Goal: Information Seeking & Learning: Learn about a topic

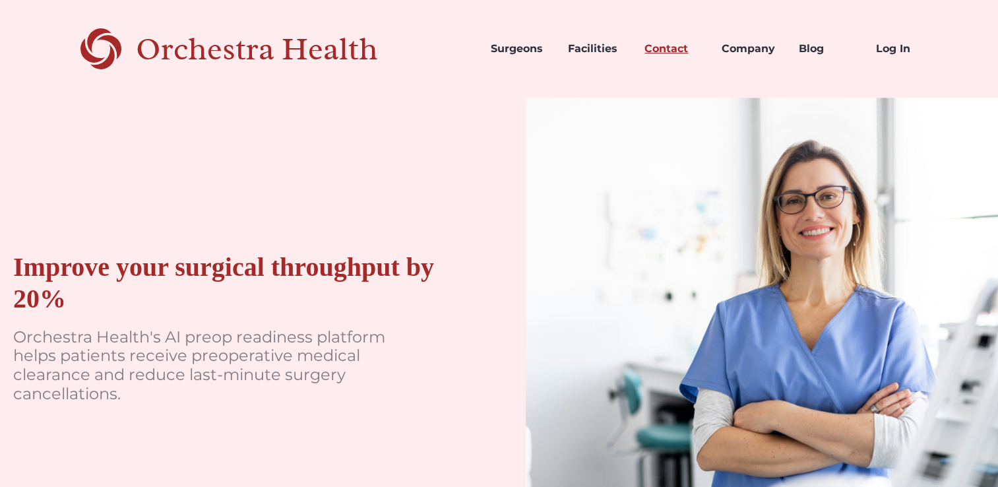
click at [671, 49] on link "Contact" at bounding box center [672, 48] width 77 height 45
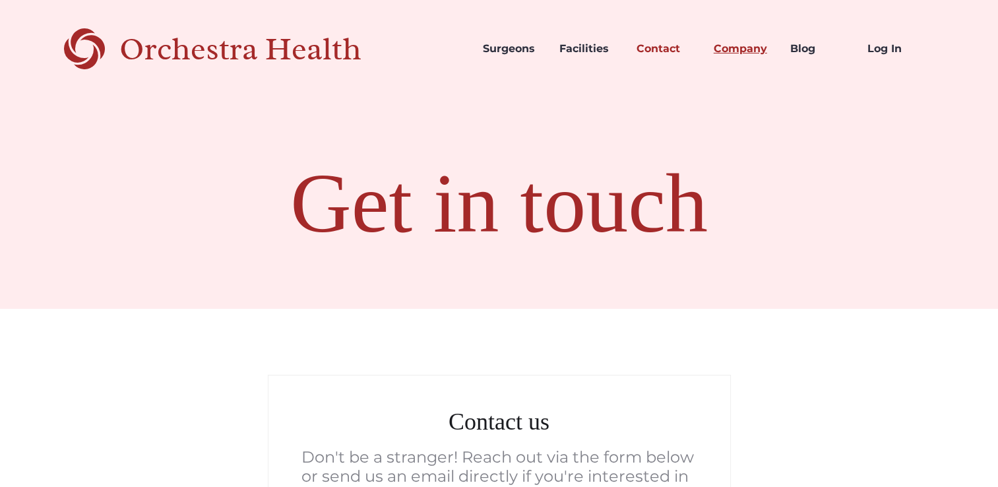
click at [752, 51] on link "Company" at bounding box center [741, 48] width 77 height 45
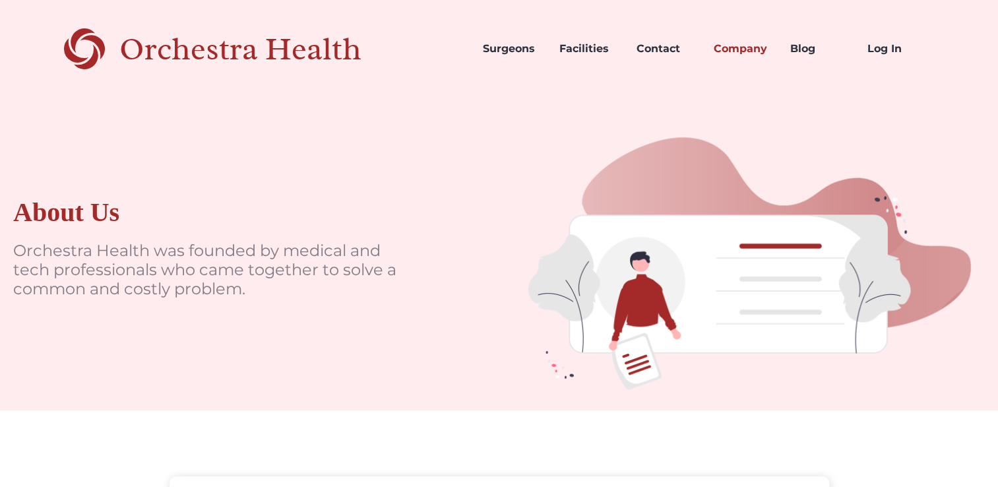
scroll to position [264, 0]
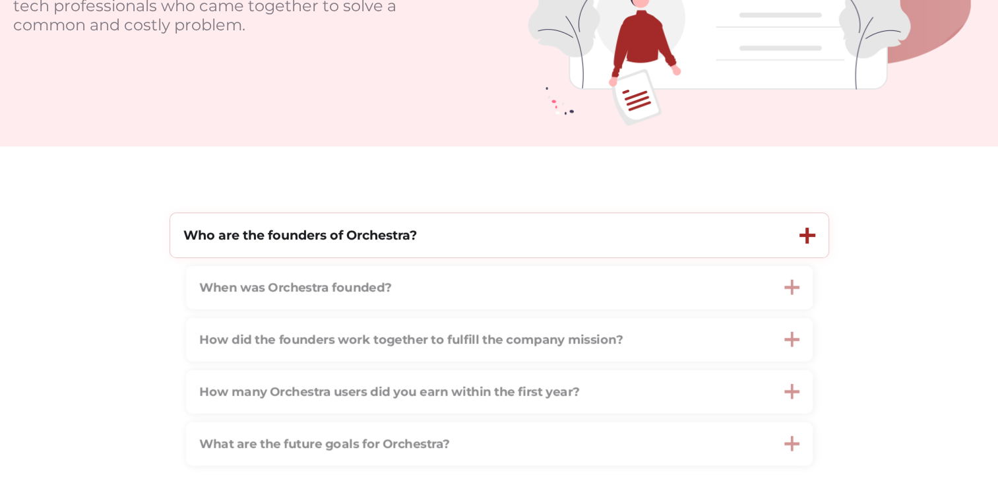
click at [345, 241] on strong "Who are the founders of Orchestra?" at bounding box center [299, 235] width 233 height 16
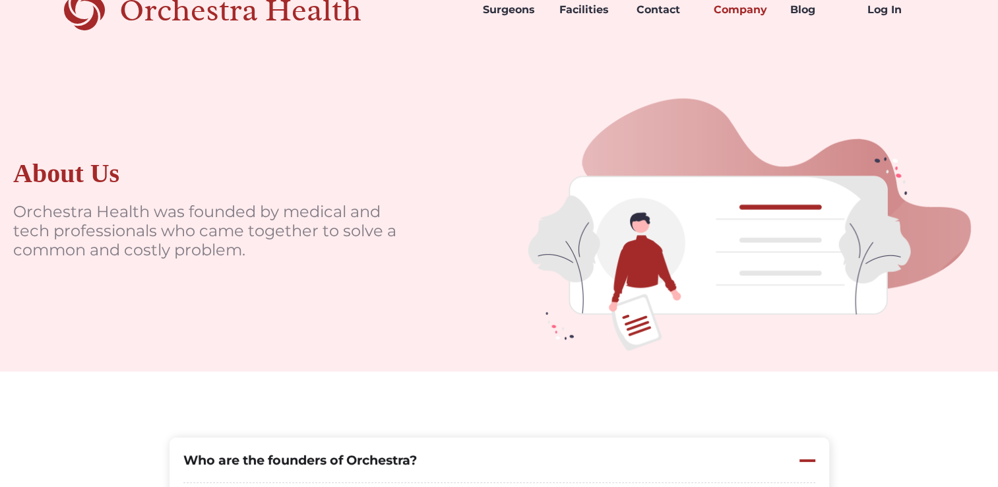
scroll to position [0, 0]
